Goal: Task Accomplishment & Management: Use online tool/utility

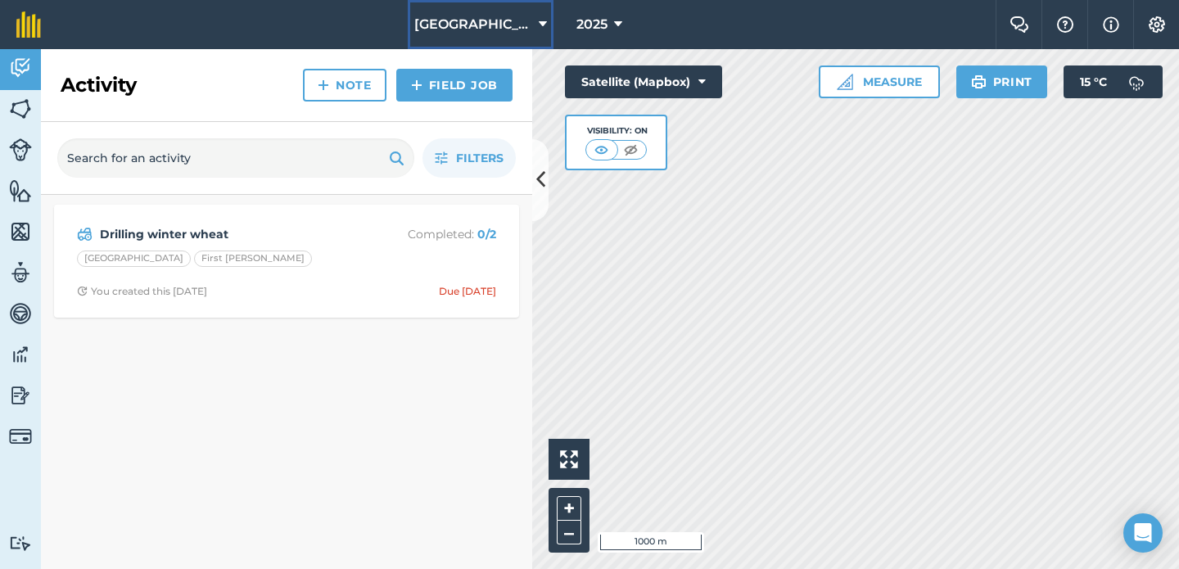
click at [459, 39] on button "[GEOGRAPHIC_DATA]" at bounding box center [481, 24] width 146 height 49
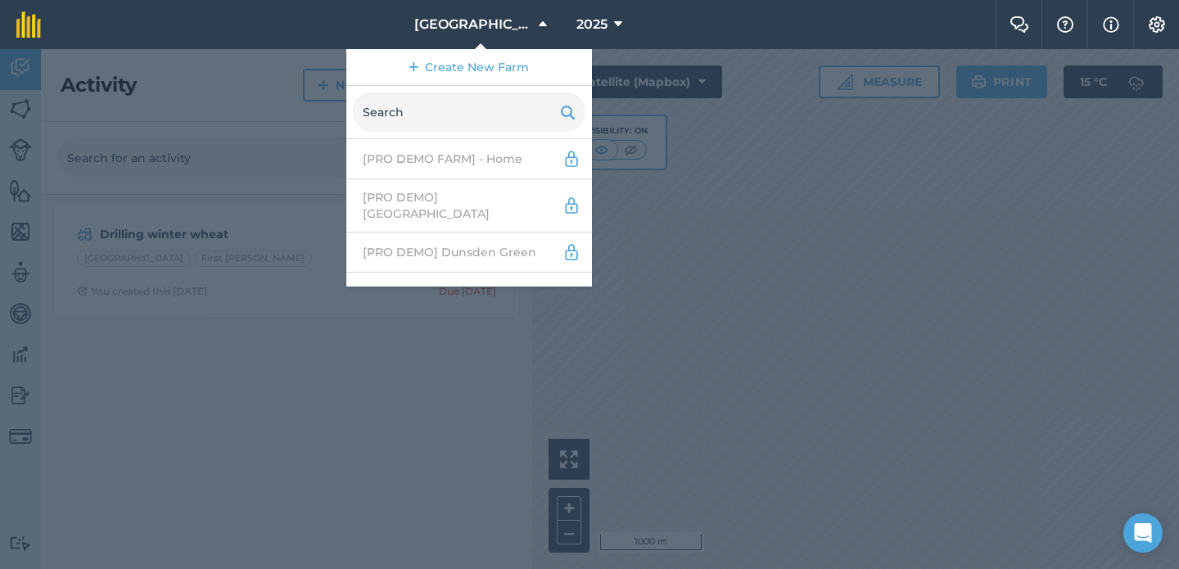
click at [309, 30] on nav "Abbey Farm Create New Farm [PRO DEMO FARM] - Home [PRO DEMO] [GEOGRAPHIC_DATA] …" at bounding box center [526, 24] width 938 height 49
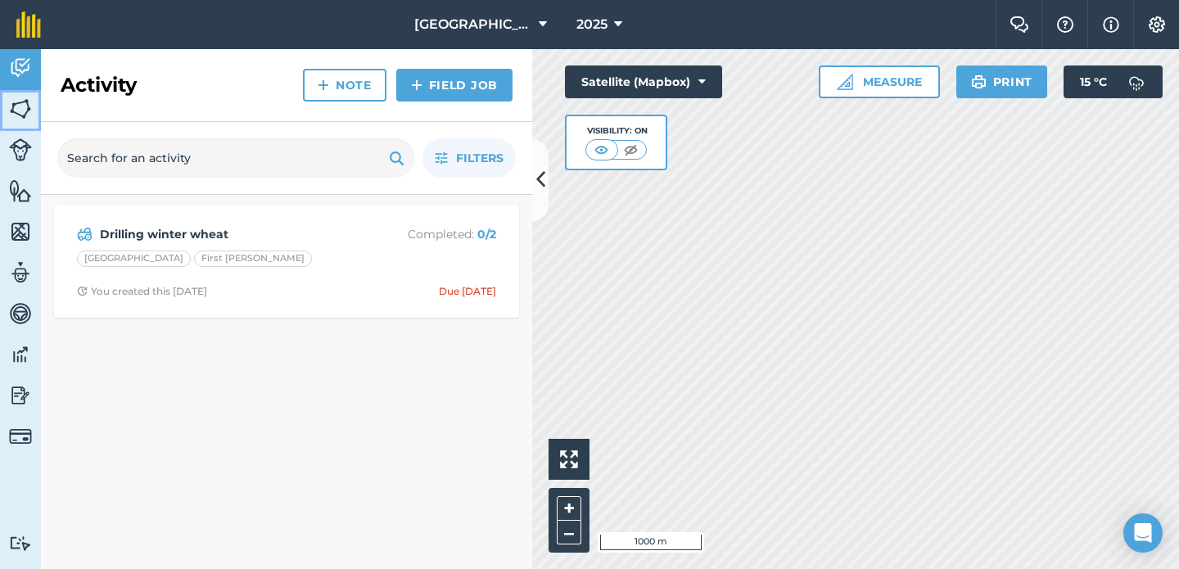
click at [39, 106] on link "Fields" at bounding box center [20, 110] width 41 height 41
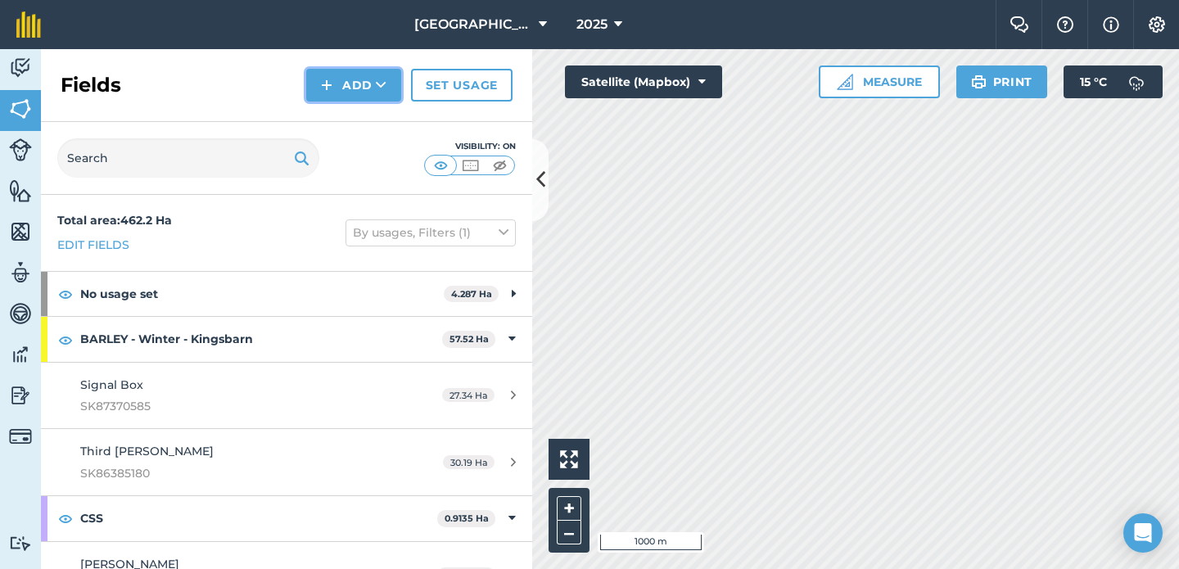
click at [362, 81] on button "Add" at bounding box center [353, 85] width 95 height 33
click at [369, 151] on link "Import" at bounding box center [354, 159] width 90 height 36
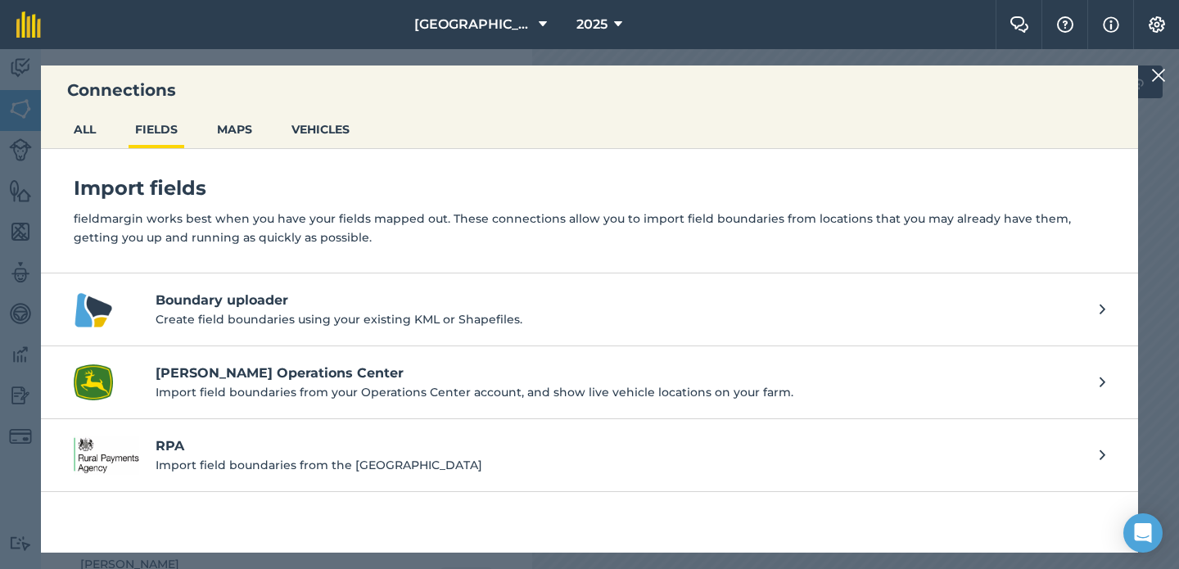
click at [328, 283] on link "Boundary uploader Create field boundaries using your existing KML or Shapefiles." at bounding box center [589, 309] width 1097 height 73
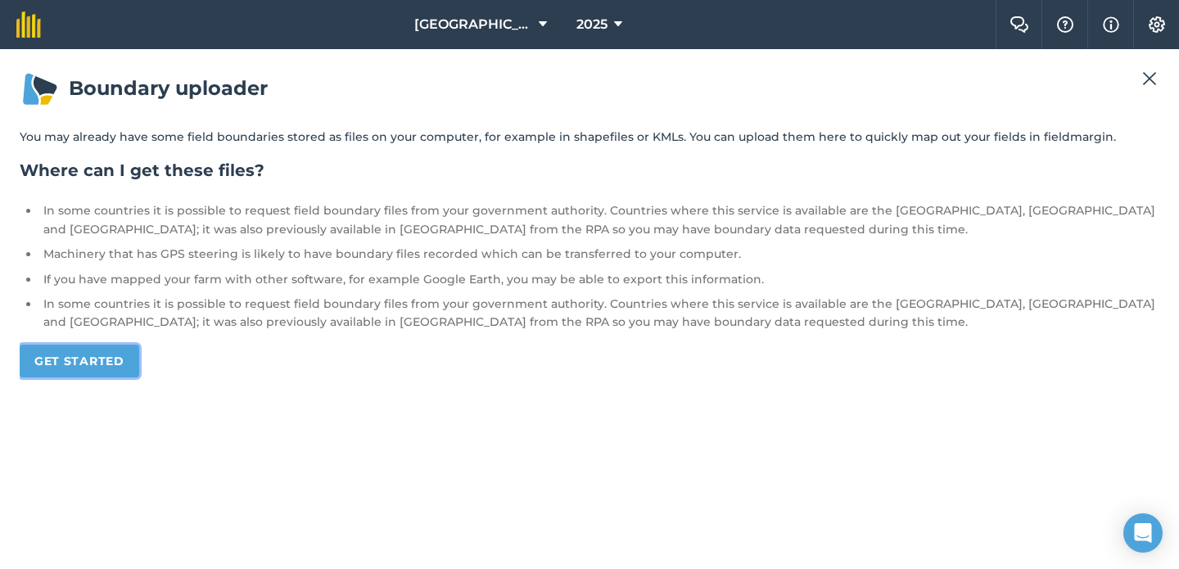
click at [106, 357] on link "Get started" at bounding box center [80, 361] width 120 height 33
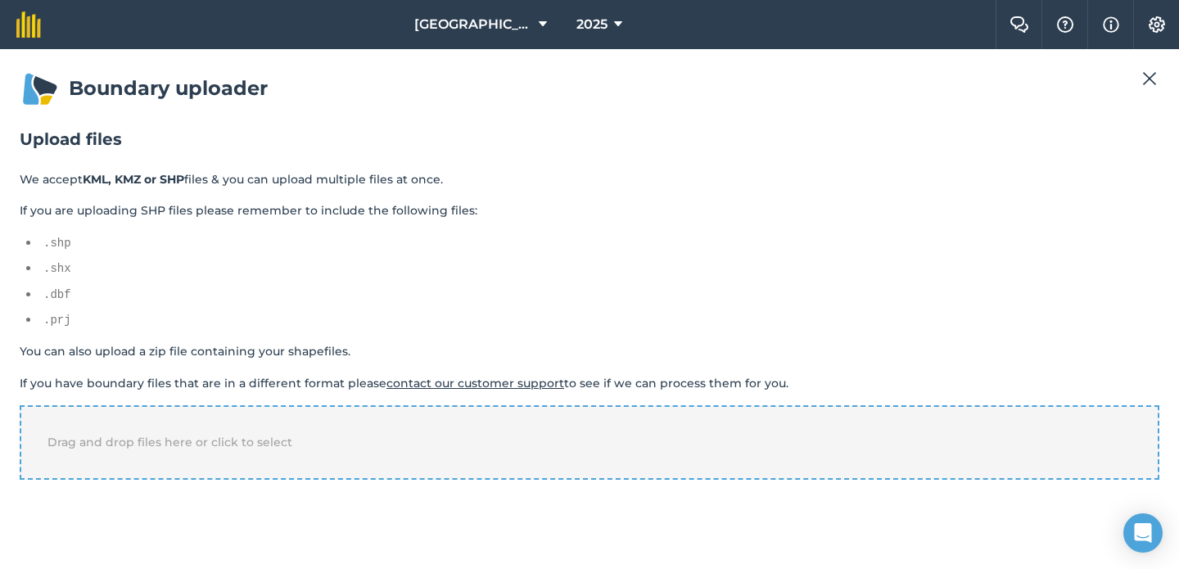
click at [172, 453] on div "Drag and drop files here or click to select" at bounding box center [589, 442] width 1139 height 74
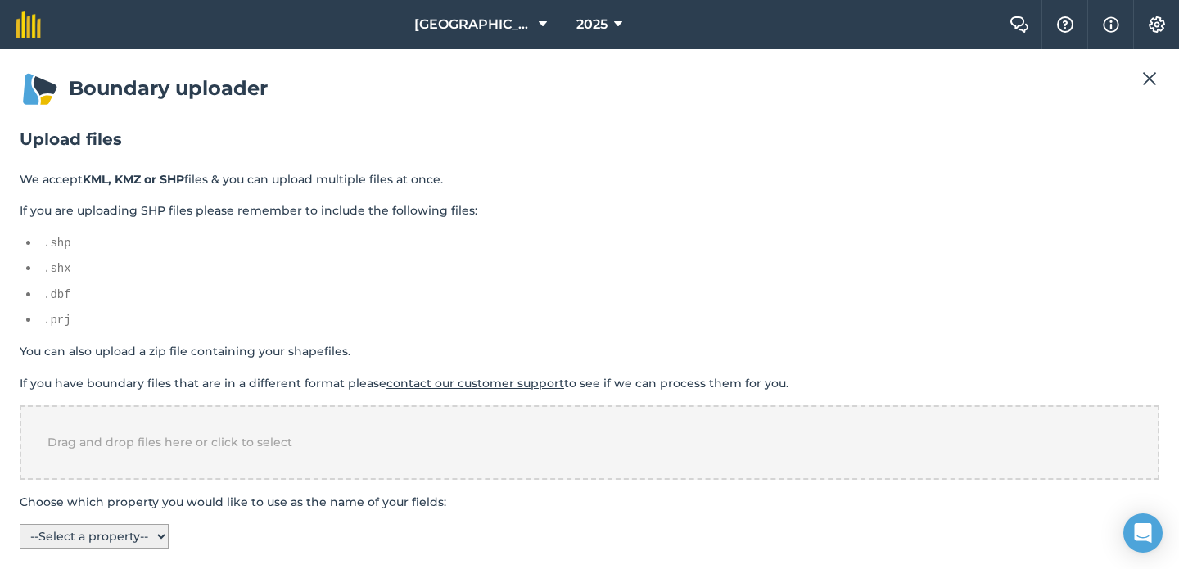
scroll to position [10, 0]
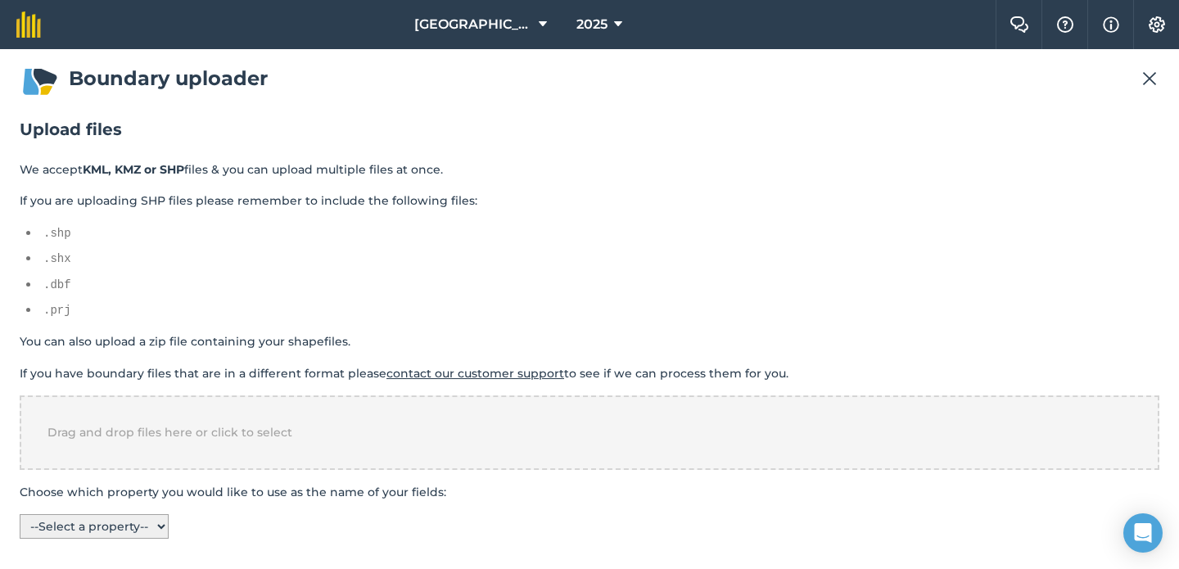
click at [94, 522] on select "-- Select a property -- Area AreaType Drainage FieldGroup FieldNum Name OmniaTy…" at bounding box center [94, 526] width 149 height 25
select select "Name"
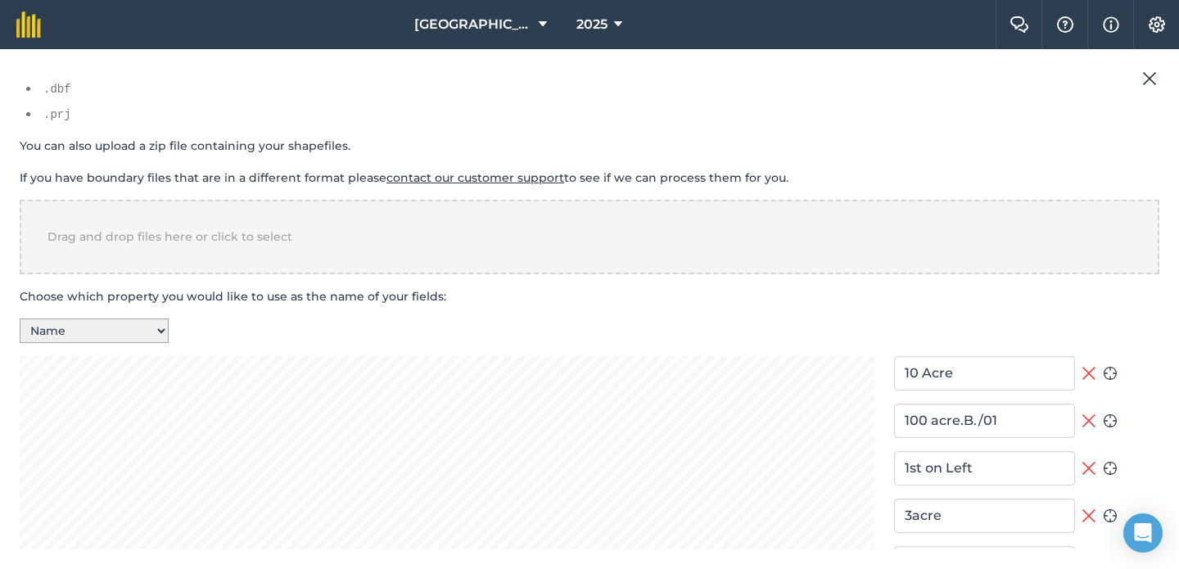
scroll to position [0, 0]
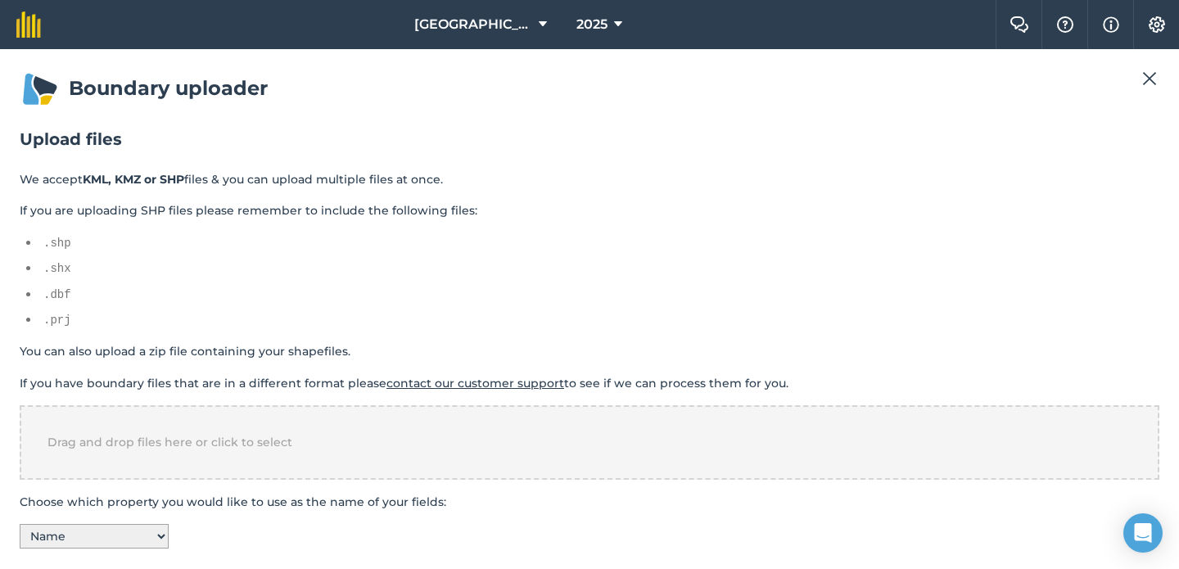
click at [1146, 72] on img at bounding box center [1149, 79] width 15 height 20
